Goal: Information Seeking & Learning: Check status

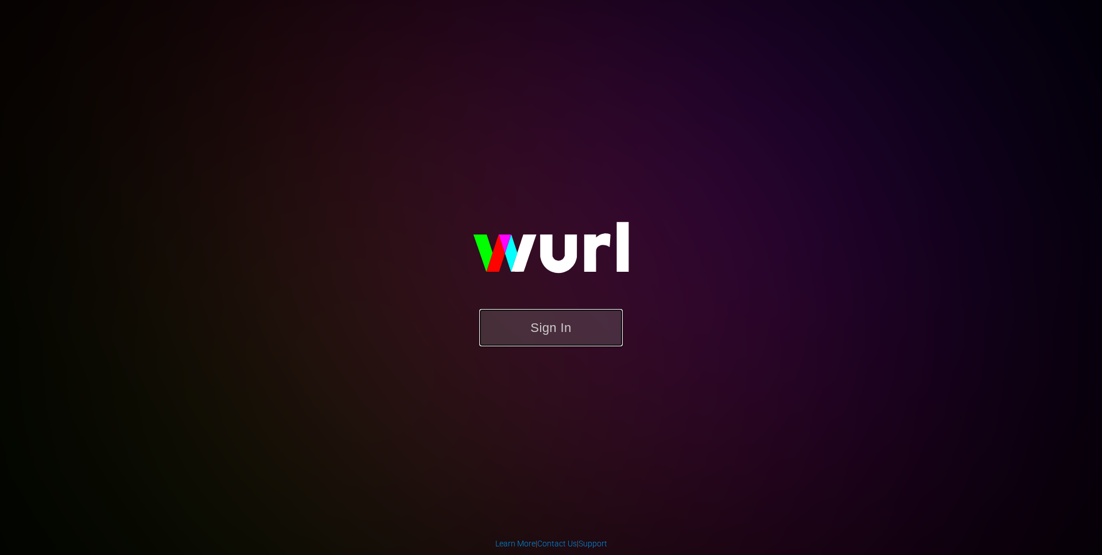
click at [547, 333] on button "Sign In" at bounding box center [550, 327] width 143 height 37
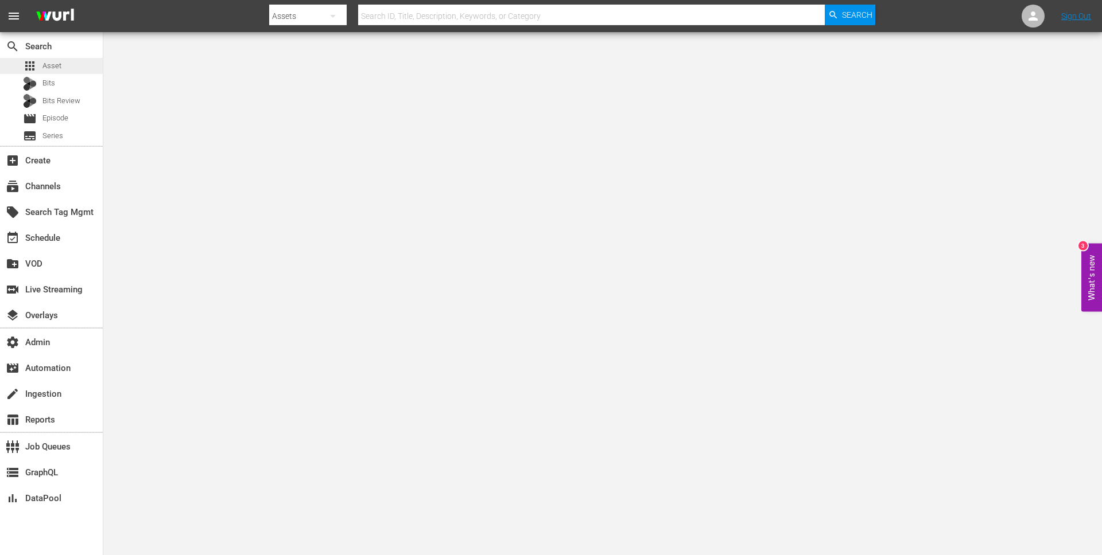
click at [56, 67] on span "Asset" at bounding box center [51, 65] width 19 height 11
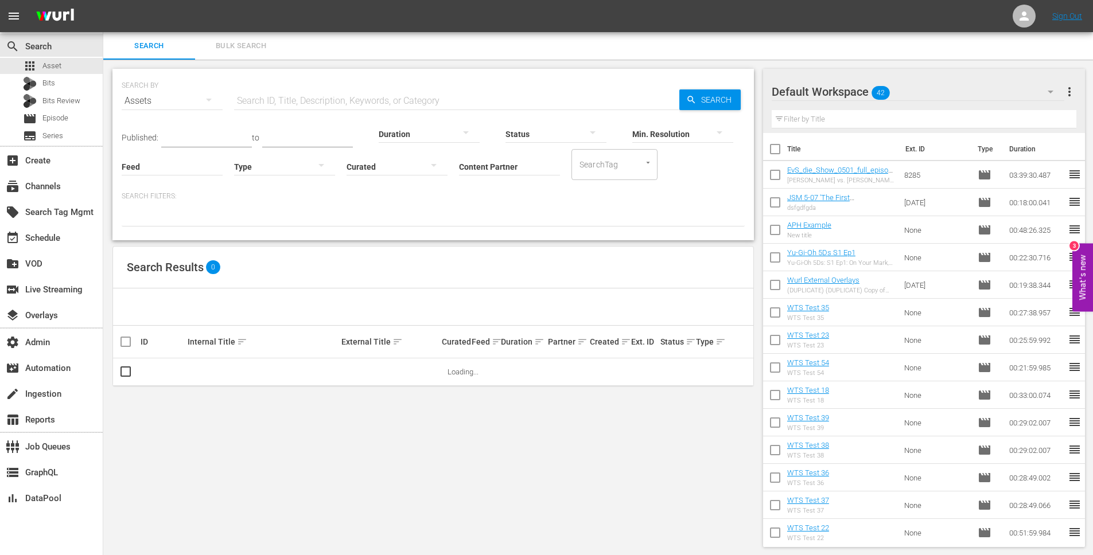
click at [281, 102] on input "text" at bounding box center [456, 101] width 445 height 28
paste input "50855878"
type input "50855878"
click at [713, 109] on div "Min. Resolution" at bounding box center [682, 126] width 101 height 41
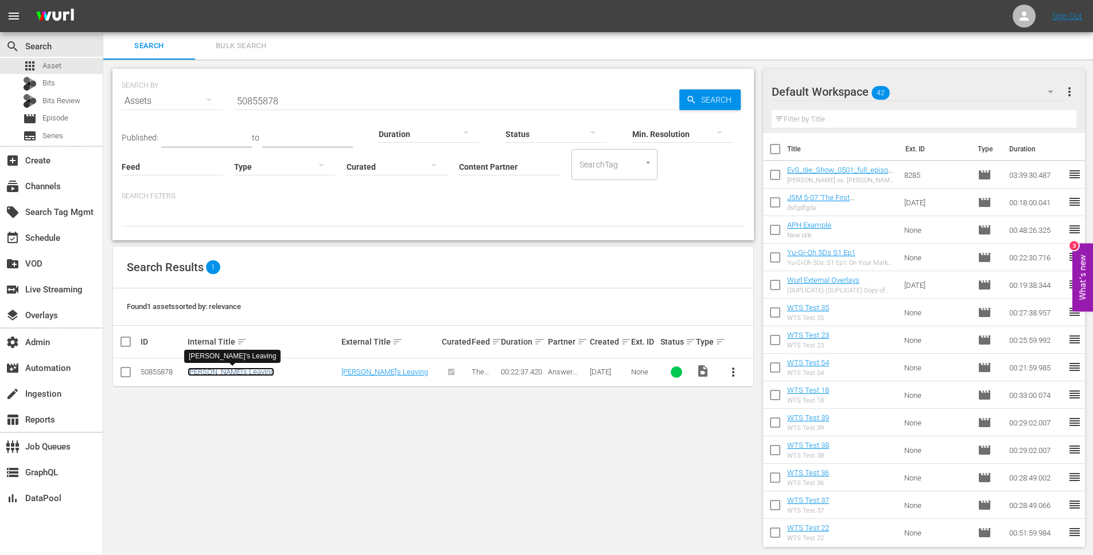
click at [204, 376] on link "[PERSON_NAME]'s Leaving" at bounding box center [231, 372] width 87 height 9
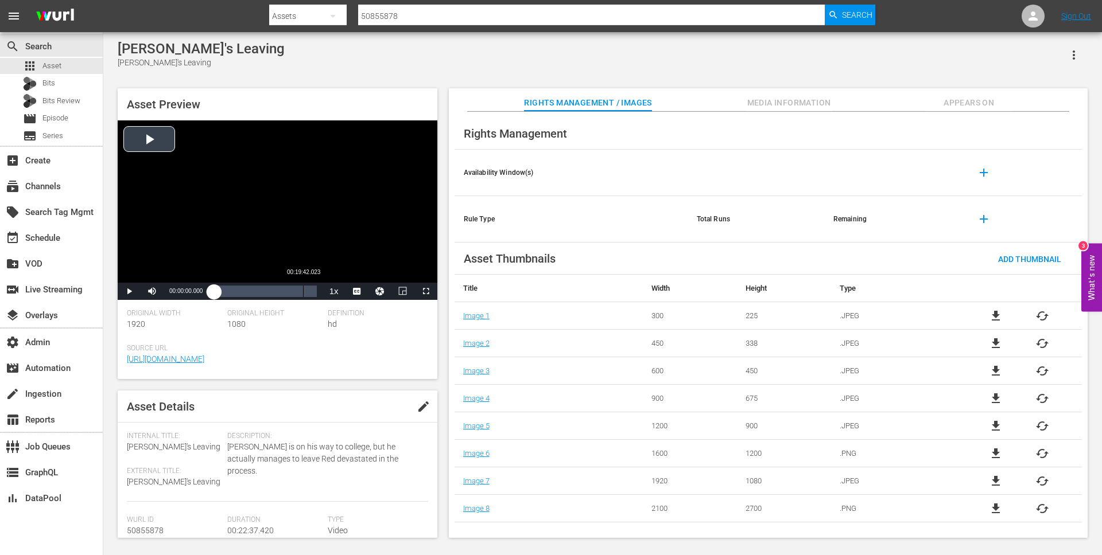
click at [303, 293] on div "Loaded : 0.43% 00:19:42.023 00:00:00.000" at bounding box center [265, 291] width 102 height 11
click at [291, 293] on div "Loaded : 87.60% 00:17:01.877 00:19:42.823" at bounding box center [265, 291] width 102 height 11
click at [308, 292] on div "Loaded : 77.42% 00:20:43.030 00:17:03.058" at bounding box center [265, 291] width 102 height 11
click at [129, 291] on span "Video Player" at bounding box center [129, 291] width 0 height 0
click at [301, 295] on div "00:20:53.063" at bounding box center [257, 291] width 87 height 11
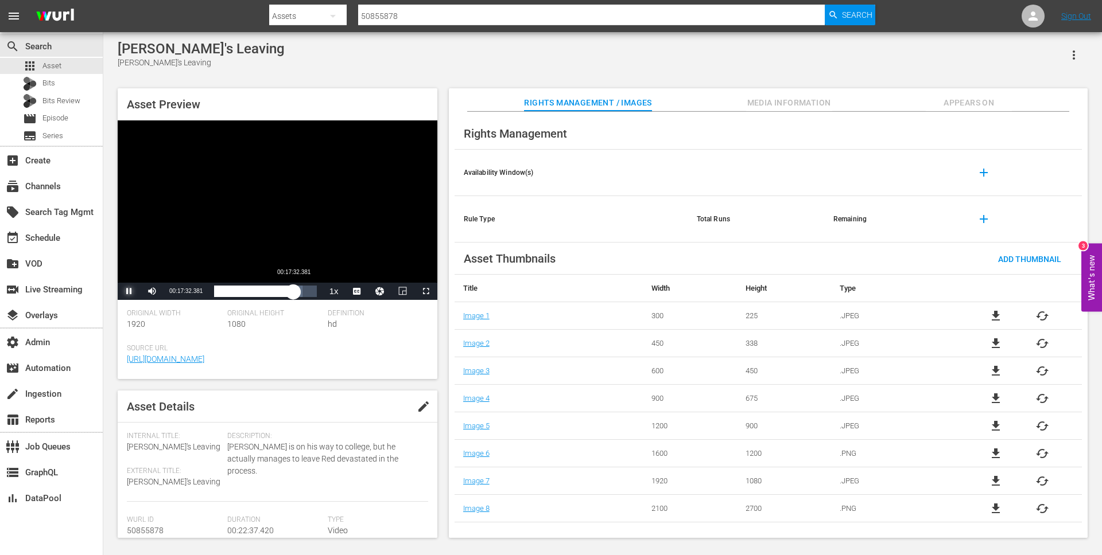
drag, startPoint x: 302, startPoint y: 291, endPoint x: 294, endPoint y: 291, distance: 7.5
click at [293, 291] on div "00:19:19.162" at bounding box center [253, 291] width 79 height 11
click at [287, 289] on div "00:16:08.496" at bounding box center [250, 291] width 73 height 11
click at [152, 291] on span "Video Player" at bounding box center [152, 291] width 0 height 0
click at [309, 293] on div "Loaded : 76.10% 00:21:05.908 00:16:13.151" at bounding box center [265, 291] width 102 height 11
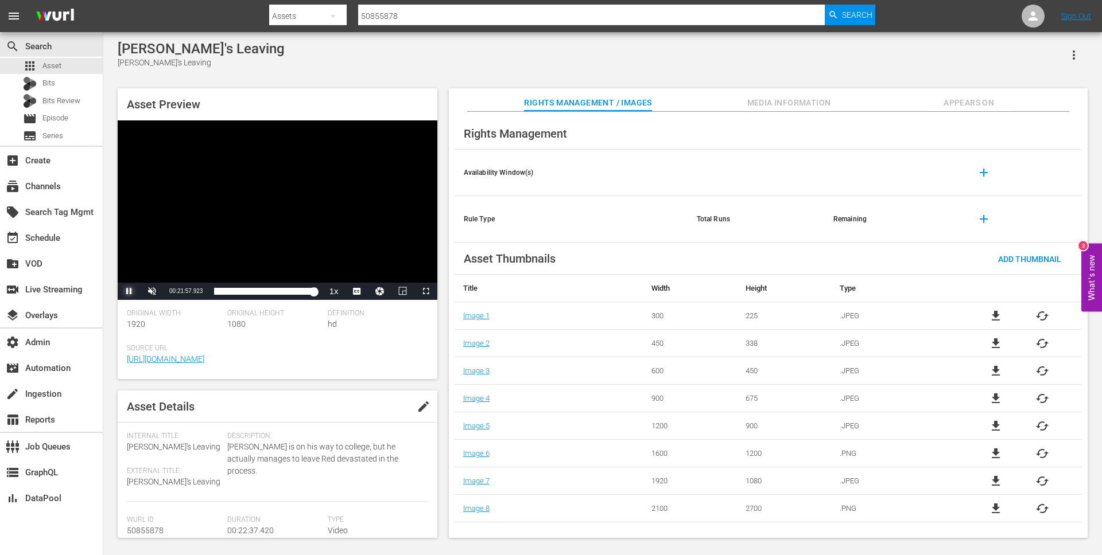
click at [129, 291] on span "Video Player" at bounding box center [129, 291] width 0 height 0
click at [52, 68] on span "Asset" at bounding box center [51, 65] width 19 height 11
